Goal: Information Seeking & Learning: Learn about a topic

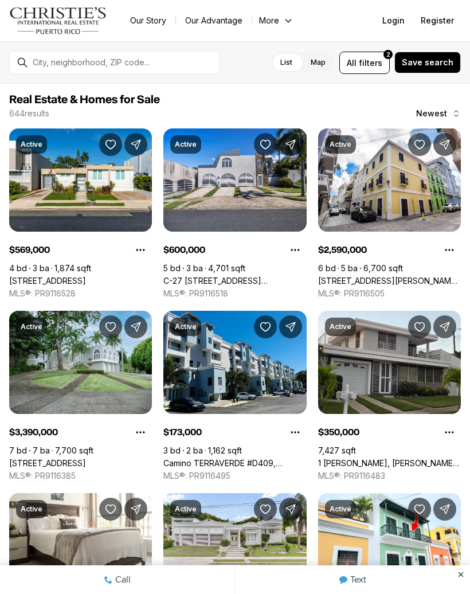
click at [63, 276] on link "[STREET_ADDRESS]" at bounding box center [47, 281] width 77 height 10
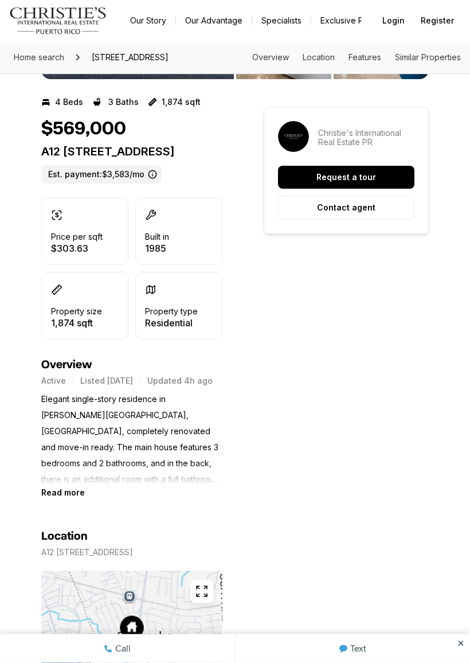
scroll to position [220, 0]
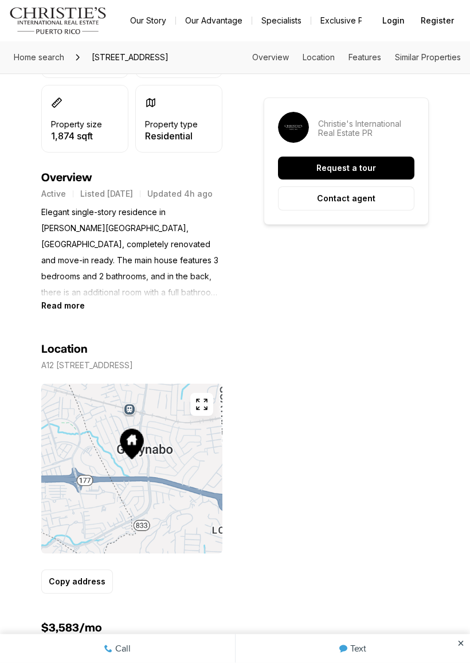
click at [61, 311] on b "Read more" at bounding box center [63, 306] width 44 height 10
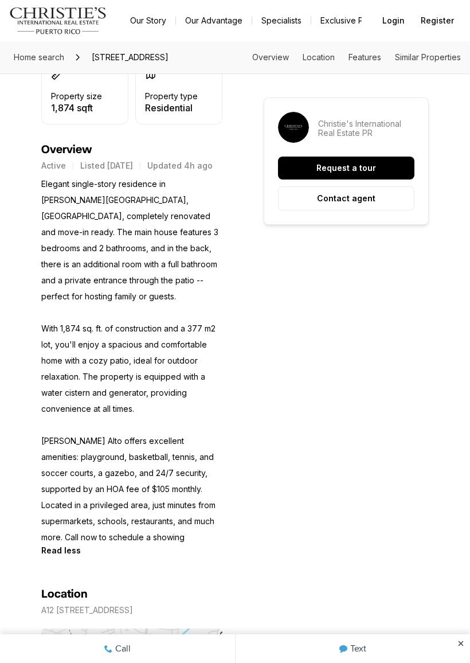
scroll to position [437, 0]
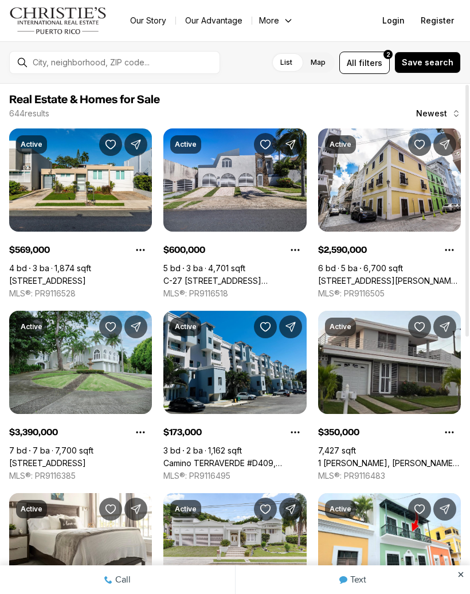
click at [75, 276] on link "[STREET_ADDRESS]" at bounding box center [47, 281] width 77 height 10
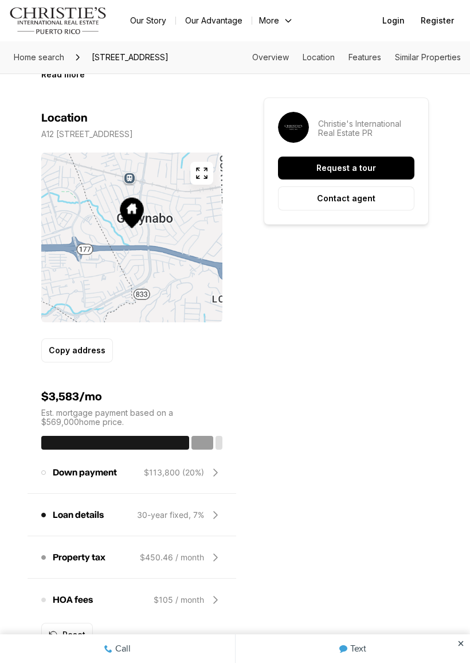
scroll to position [624, 0]
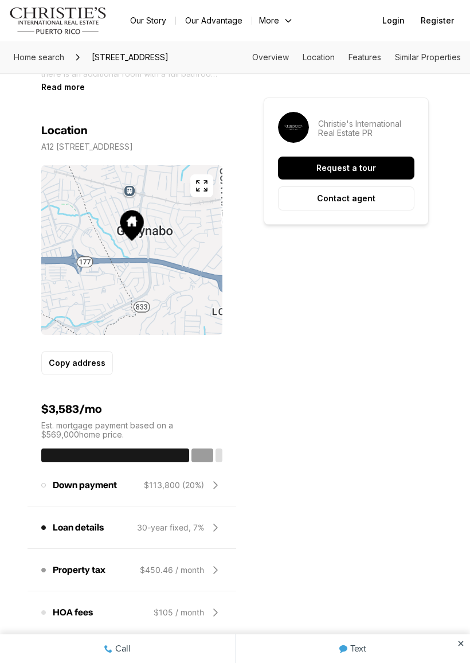
click at [56, 82] on p "Elegant single-story residence in Prado Alto, Guaynabo, completely renovated an…" at bounding box center [131, 34] width 181 height 96
click at [60, 92] on b "Read more" at bounding box center [63, 87] width 44 height 10
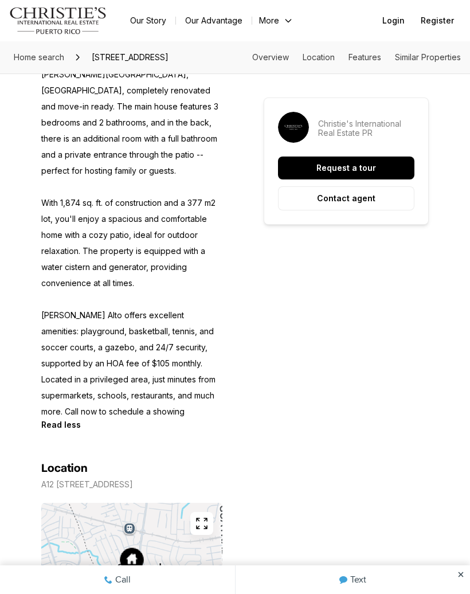
scroll to position [523, 0]
